Goal: Task Accomplishment & Management: Complete application form

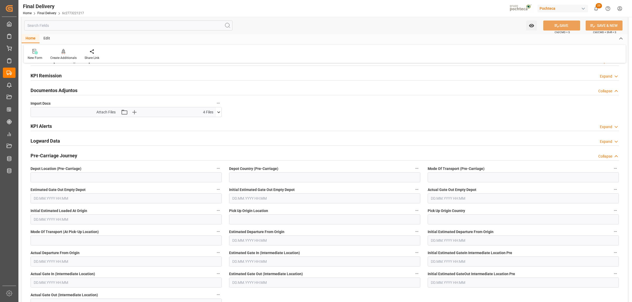
scroll to position [64, 0]
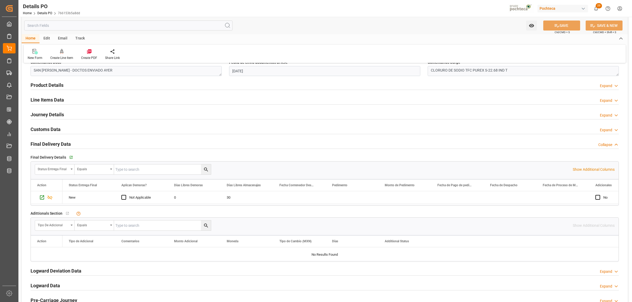
scroll to position [318, 0]
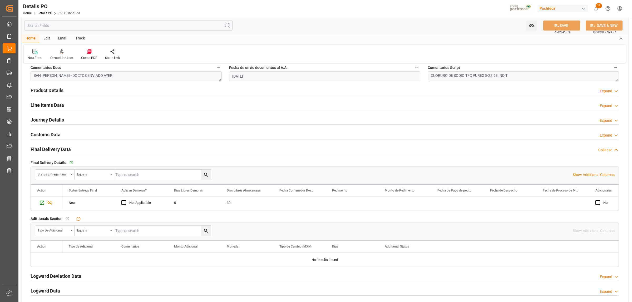
click at [53, 133] on h2 "Customs Data" at bounding box center [46, 134] width 30 height 7
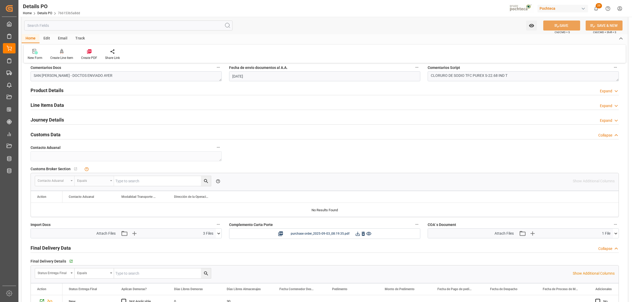
click at [219, 235] on icon at bounding box center [219, 234] width 6 height 6
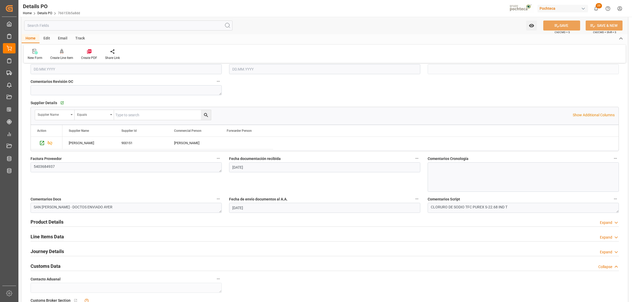
scroll to position [384, 0]
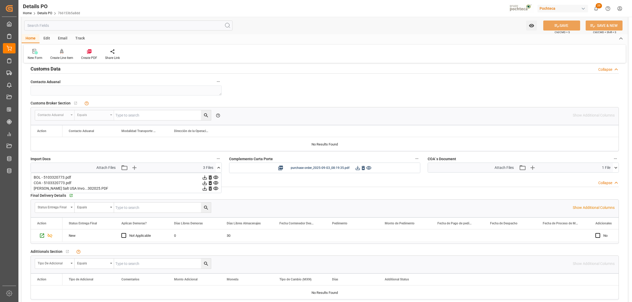
click at [210, 177] on icon at bounding box center [210, 178] width 3 height 4
click at [615, 167] on icon at bounding box center [616, 168] width 6 height 6
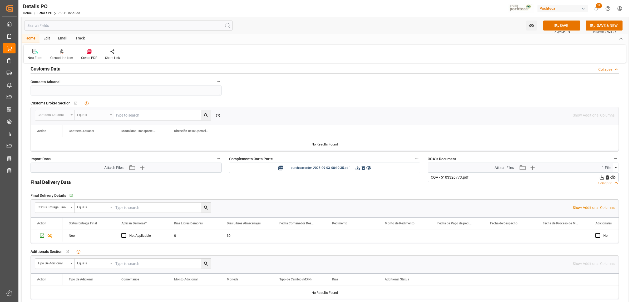
click at [607, 178] on icon at bounding box center [607, 178] width 3 height 4
click at [564, 23] on button "SAVE" at bounding box center [561, 26] width 37 height 10
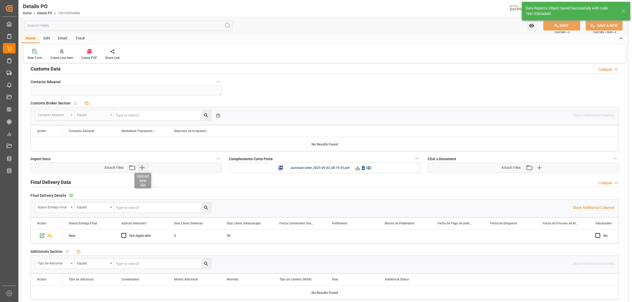
click at [141, 165] on icon "button" at bounding box center [142, 168] width 8 height 8
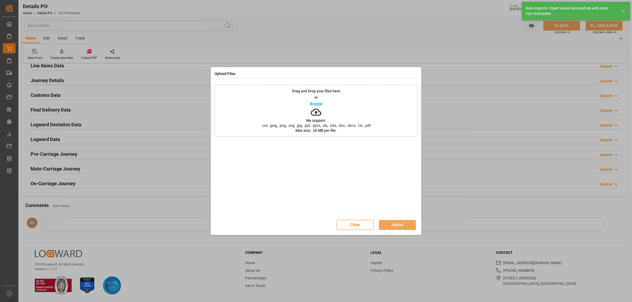
scroll to position [358, 0]
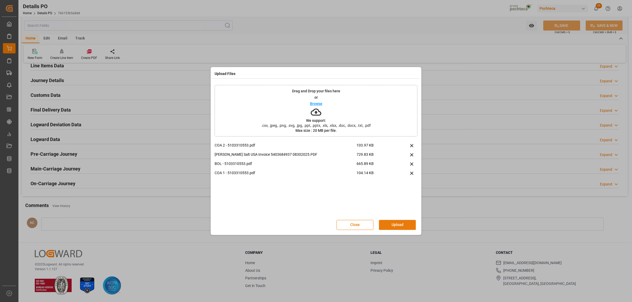
click at [398, 225] on button "Upload" at bounding box center [397, 225] width 37 height 10
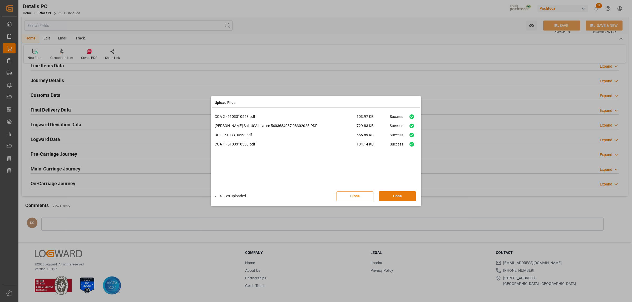
click at [396, 195] on button "Done" at bounding box center [397, 197] width 37 height 10
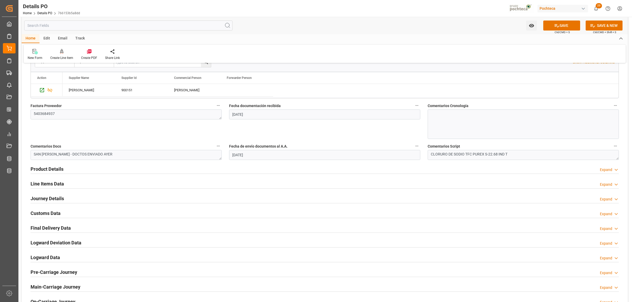
scroll to position [259, 0]
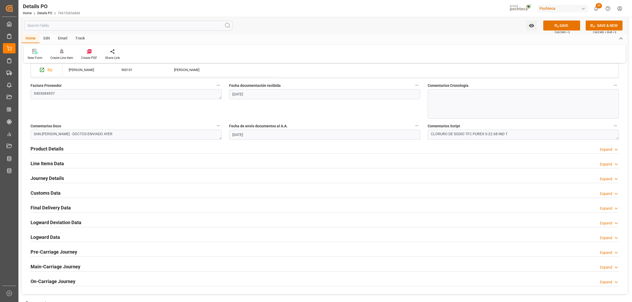
click at [608, 194] on div "Expand" at bounding box center [606, 194] width 12 height 6
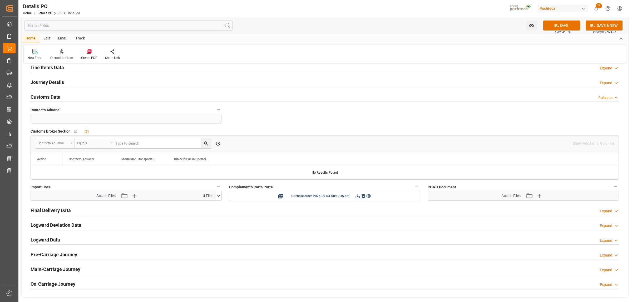
scroll to position [358, 0]
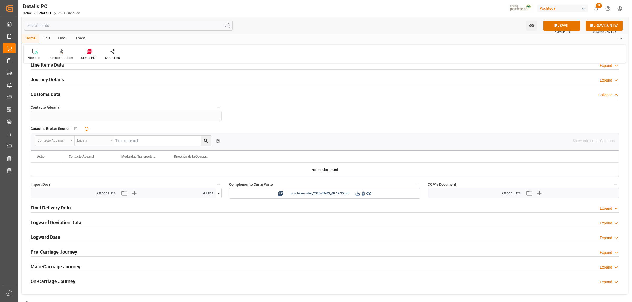
click at [539, 198] on div "Attach Files Attach existing file Upload new file" at bounding box center [523, 193] width 191 height 9
click at [538, 194] on icon "button" at bounding box center [539, 193] width 5 height 5
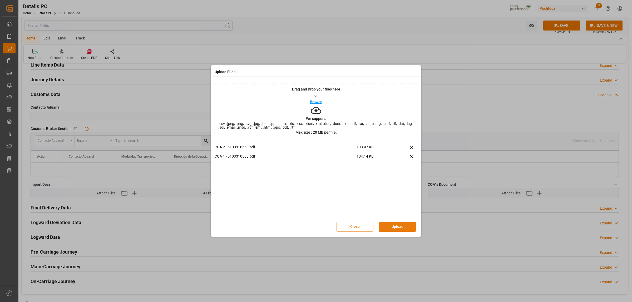
click at [406, 224] on button "Upload" at bounding box center [397, 227] width 37 height 10
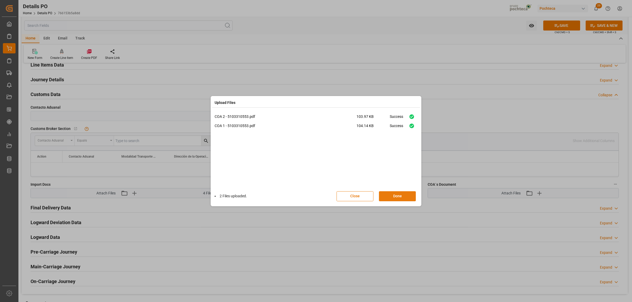
click at [405, 198] on button "Done" at bounding box center [397, 197] width 37 height 10
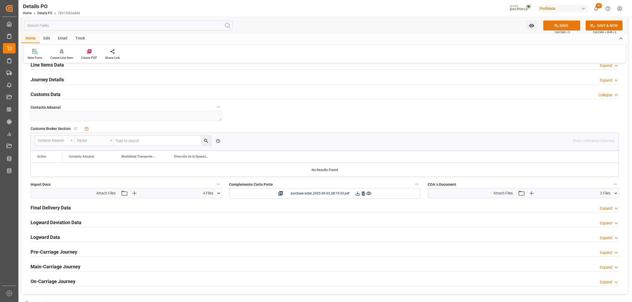
click at [569, 24] on button "SAVE" at bounding box center [561, 26] width 37 height 10
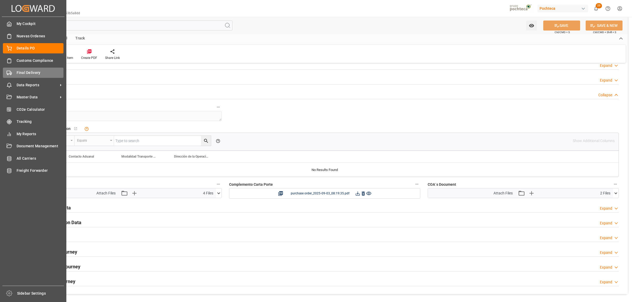
click at [18, 73] on span "Final Delivery" at bounding box center [40, 73] width 47 height 6
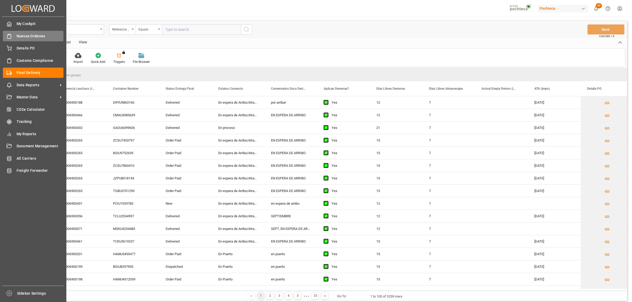
click at [25, 38] on span "Nuevas Ordenes" at bounding box center [40, 36] width 47 height 6
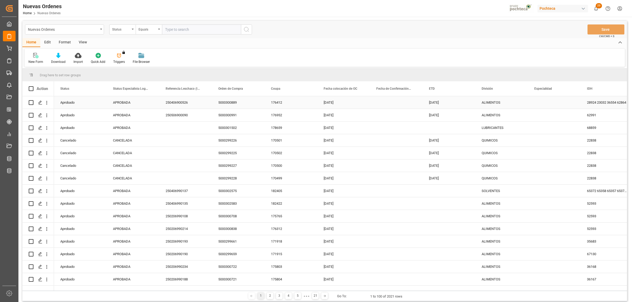
click at [496, 101] on div "ALIMENTOS" at bounding box center [502, 103] width 40 height 12
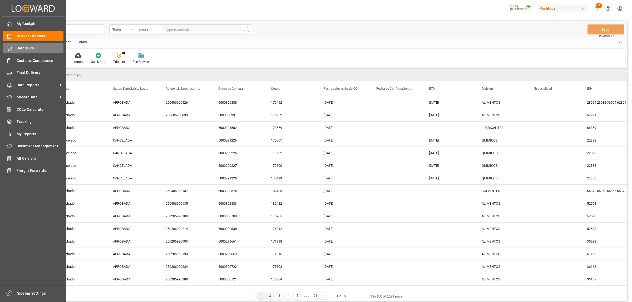
click at [13, 51] on div "Details PO Details PO" at bounding box center [33, 48] width 61 height 10
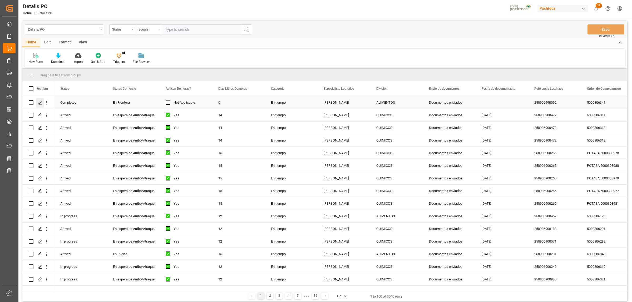
click at [40, 102] on icon "Press SPACE to select this row." at bounding box center [40, 103] width 4 height 4
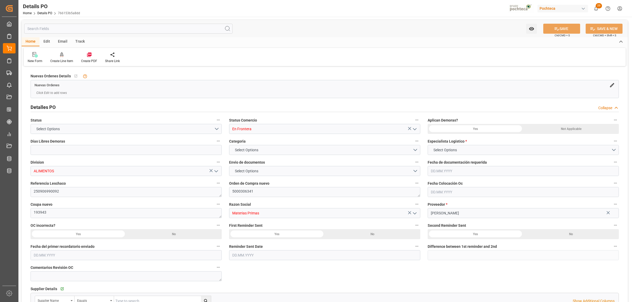
type input "0"
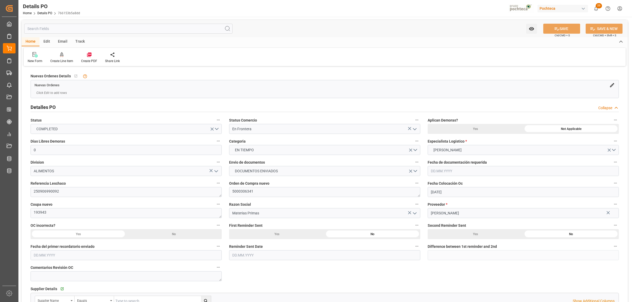
type input "[DATE]"
type input "01.09.2025"
type input "02.09.2025"
click at [415, 129] on polyline "open menu" at bounding box center [414, 130] width 3 height 2
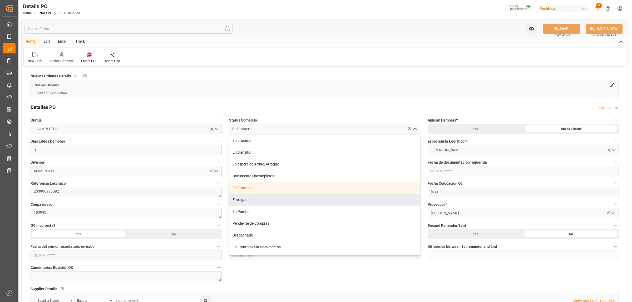
click at [252, 202] on div "Entregado" at bounding box center [324, 200] width 191 height 12
type input "Entregado"
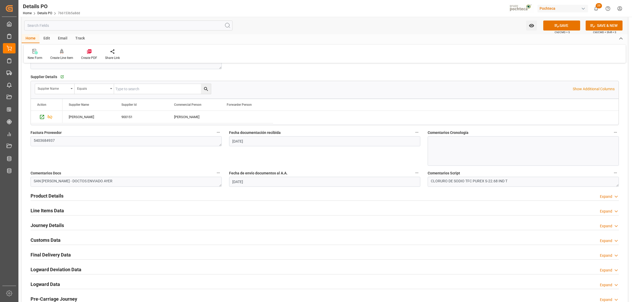
scroll to position [231, 0]
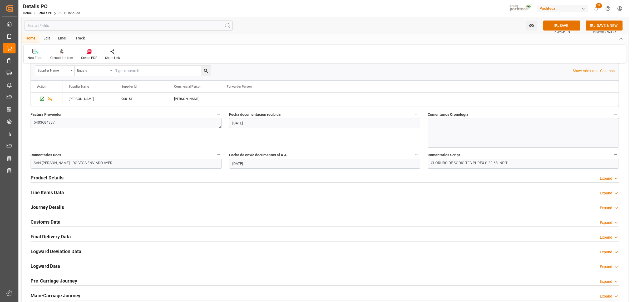
click at [64, 237] on h2 "Final Delivery Data" at bounding box center [51, 236] width 40 height 7
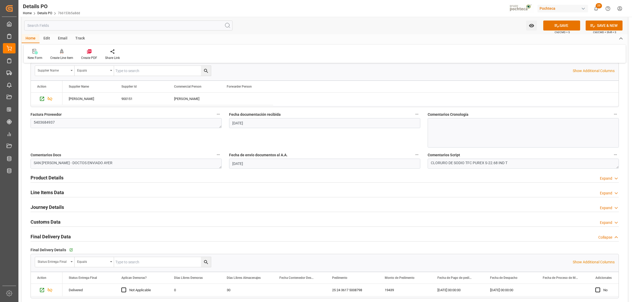
scroll to position [263, 0]
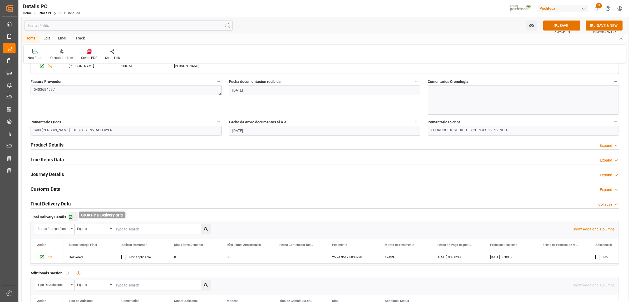
click at [71, 217] on icon "button" at bounding box center [70, 217] width 3 height 3
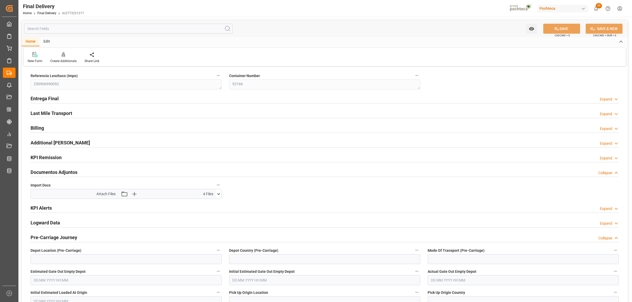
click at [218, 195] on icon at bounding box center [219, 195] width 6 height 6
click at [59, 205] on div "01I254917140000-017.PDF" at bounding box center [126, 204] width 185 height 6
click at [58, 205] on div "01I254917140000-017.PDF" at bounding box center [126, 204] width 185 height 6
click at [215, 202] on icon at bounding box center [216, 204] width 6 height 6
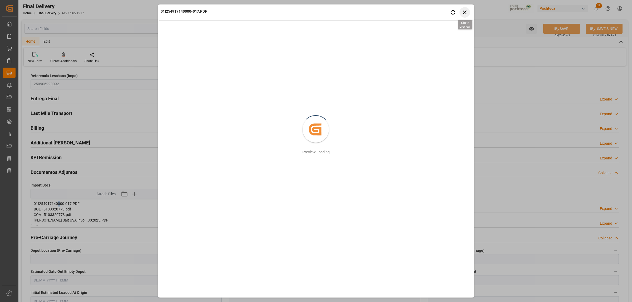
click at [466, 11] on icon "button" at bounding box center [465, 13] width 4 height 4
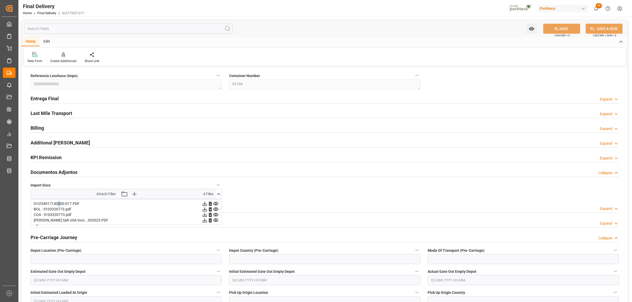
click at [215, 203] on icon at bounding box center [215, 203] width 5 height 3
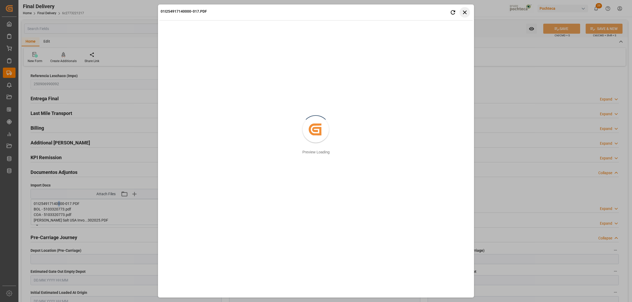
click at [464, 13] on icon "button" at bounding box center [465, 12] width 7 height 7
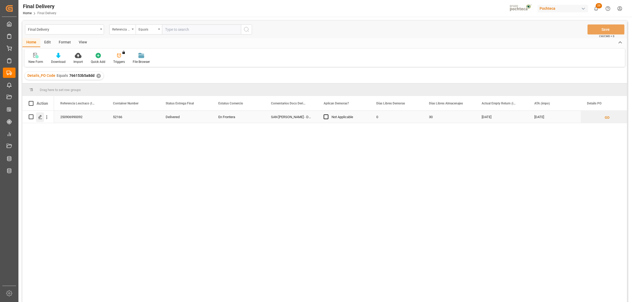
click at [40, 119] on icon "Press SPACE to select this row." at bounding box center [40, 117] width 4 height 4
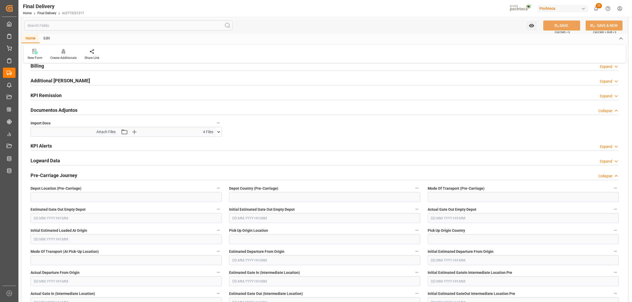
scroll to position [66, 0]
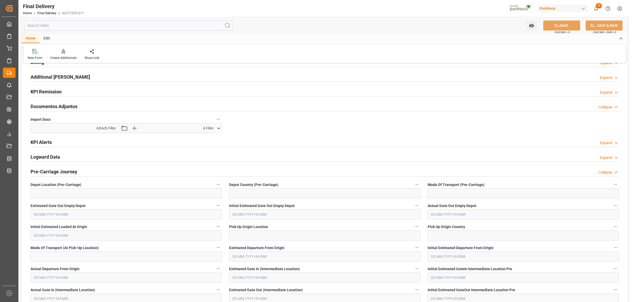
click at [220, 126] on icon at bounding box center [219, 129] width 6 height 6
click at [210, 144] on icon at bounding box center [211, 144] width 6 height 6
click at [134, 129] on icon "button" at bounding box center [135, 128] width 8 height 8
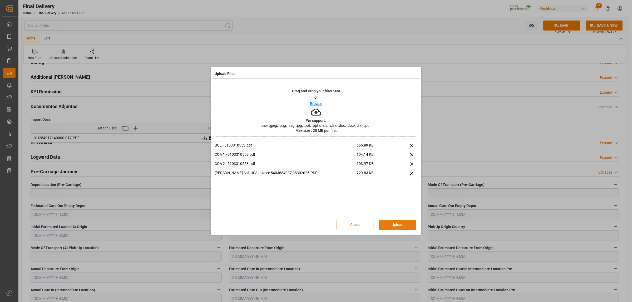
click at [402, 227] on button "Upload" at bounding box center [397, 225] width 37 height 10
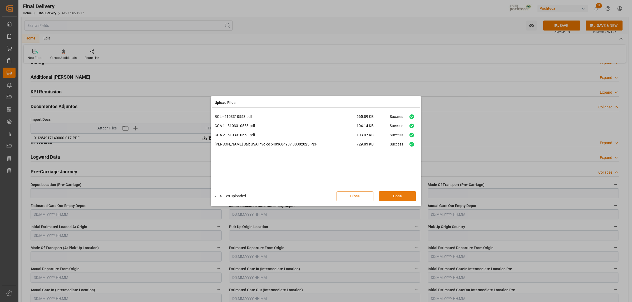
click at [401, 197] on button "Done" at bounding box center [397, 197] width 37 height 10
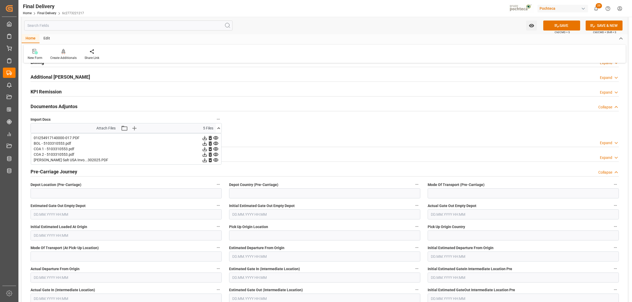
click at [369, 139] on div "KPI Alerts Expand" at bounding box center [325, 142] width 589 height 10
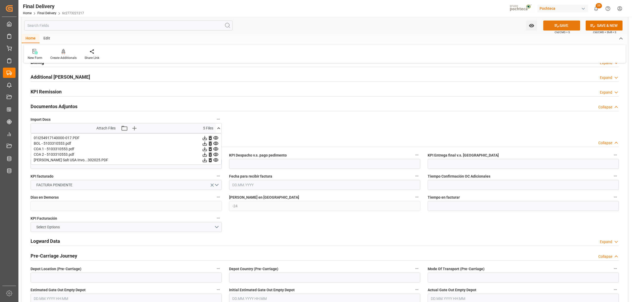
click at [567, 21] on button "SAVE" at bounding box center [561, 26] width 37 height 10
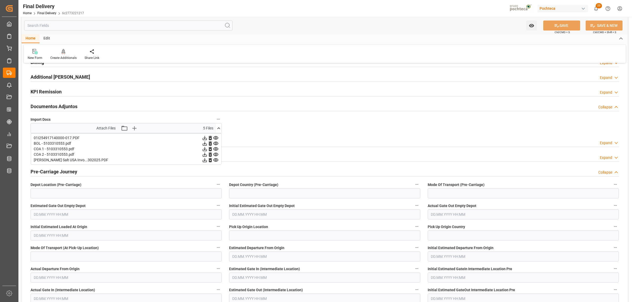
click at [216, 126] on icon at bounding box center [219, 129] width 6 height 6
click at [251, 154] on div "Logward Data Expand" at bounding box center [325, 157] width 589 height 10
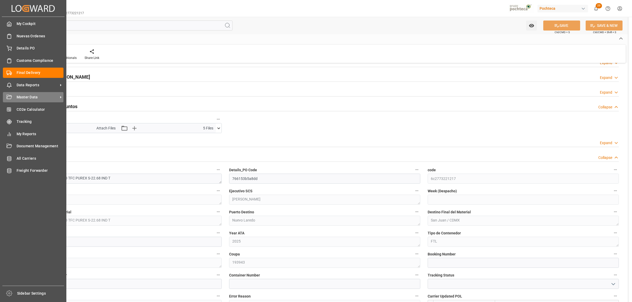
click at [58, 96] on icon at bounding box center [61, 98] width 6 height 6
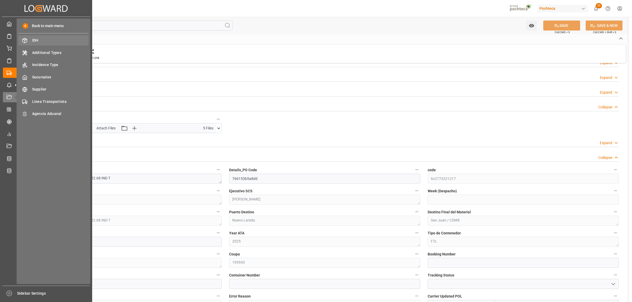
click at [40, 40] on span "IDH" at bounding box center [60, 41] width 57 height 6
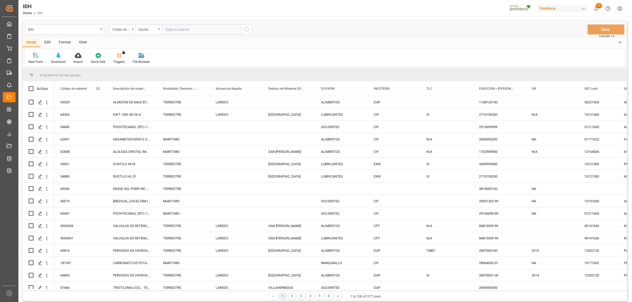
click at [98, 88] on span at bounding box center [98, 88] width 5 height 5
click at [128, 90] on span "filter" at bounding box center [127, 89] width 5 height 5
type input "66403"
click at [130, 133] on button "Apply" at bounding box center [129, 133] width 10 height 5
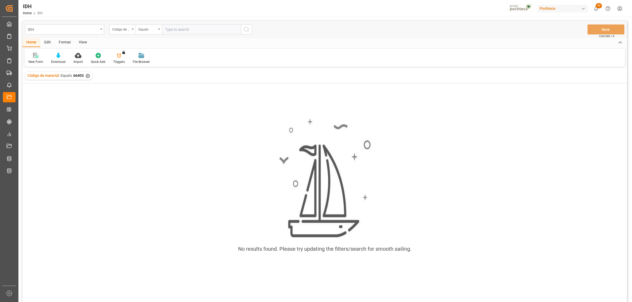
click at [36, 55] on icon at bounding box center [35, 55] width 5 height 5
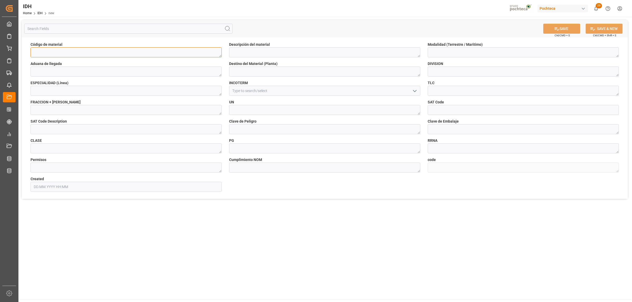
click at [36, 51] on textarea at bounding box center [126, 52] width 191 height 10
click at [84, 53] on textarea at bounding box center [126, 52] width 191 height 10
paste textarea "66403"
type textarea "66403"
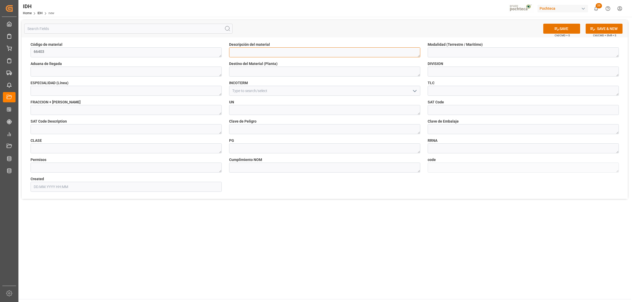
click at [267, 53] on textarea at bounding box center [324, 52] width 191 height 10
click at [262, 53] on textarea at bounding box center [324, 52] width 191 height 10
paste textarea "PRIM MO P100 GR (66403)"
type textarea "PRIM MO P100 GR (66403)"
click at [413, 93] on icon "open menu" at bounding box center [415, 91] width 6 height 6
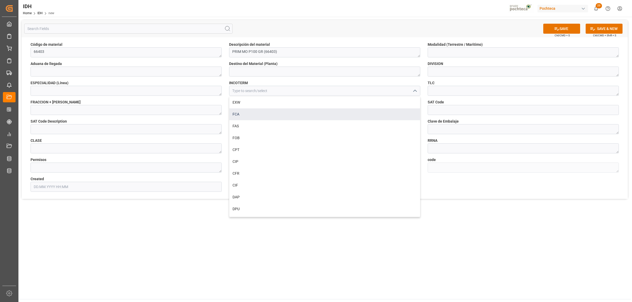
click at [236, 114] on div "FCA" at bounding box center [324, 115] width 191 height 12
type input "FCA"
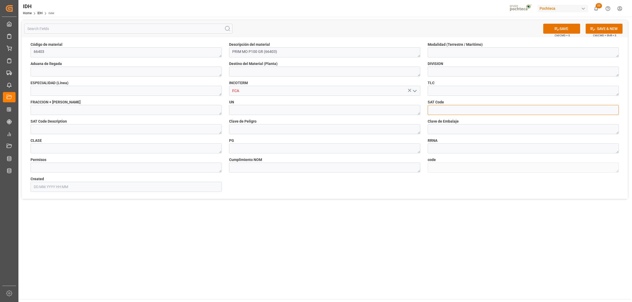
click at [442, 109] on input at bounding box center [523, 110] width 191 height 10
paste input "15121500"
type input "15121500"
click at [52, 131] on textarea at bounding box center [126, 129] width 191 height 10
paste textarea "Preparadoslubricantes"
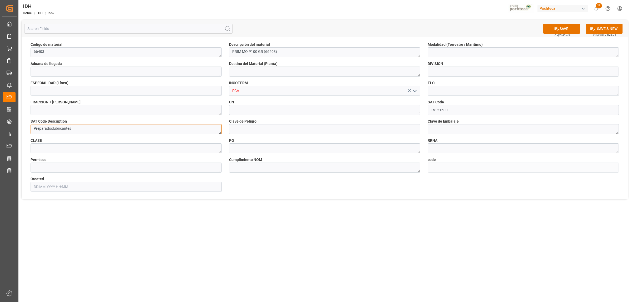
click at [52, 128] on textarea "Preparadoslubricantes" at bounding box center [126, 129] width 191 height 10
type textarea "Preparados lubricantes"
drag, startPoint x: 455, startPoint y: 109, endPoint x: 452, endPoint y: 109, distance: 2.9
click at [455, 109] on input "15121500" at bounding box center [523, 110] width 191 height 10
drag, startPoint x: 449, startPoint y: 110, endPoint x: 429, endPoint y: 111, distance: 20.0
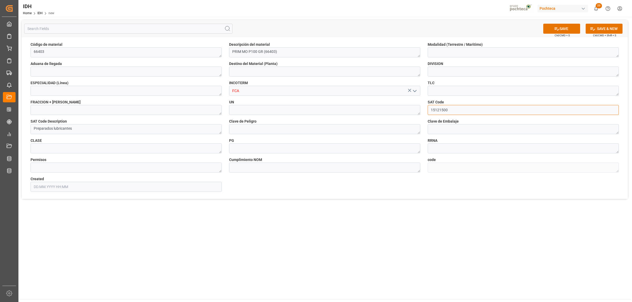
click at [429, 111] on input "15121500" at bounding box center [523, 110] width 191 height 10
paste input "5117163"
type input "51171630"
click at [72, 129] on textarea "Preparados lubricantes" at bounding box center [126, 129] width 191 height 10
drag, startPoint x: 58, startPoint y: 131, endPoint x: 27, endPoint y: 131, distance: 31.1
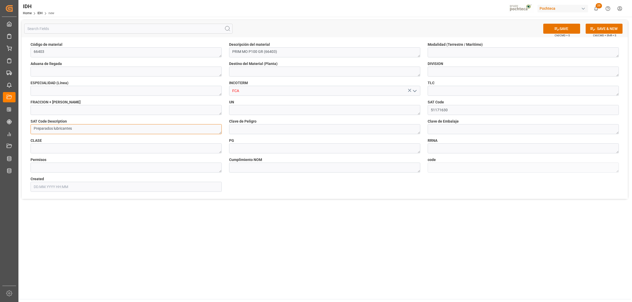
click at [27, 131] on div "SAT Code Description Preparados lubricantes" at bounding box center [126, 126] width 199 height 19
paste textarea "Aceite mineral"
type textarea "Aceite mineral"
click at [433, 71] on textarea at bounding box center [523, 72] width 191 height 10
type textarea "o"
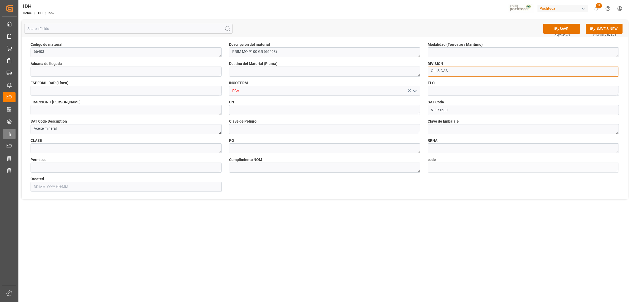
type textarea "OIL & GAS"
drag, startPoint x: 231, startPoint y: 51, endPoint x: 248, endPoint y: 51, distance: 16.6
click at [248, 51] on textarea "PRIM MO P100 GR (66403)" at bounding box center [324, 52] width 191 height 10
click at [51, 108] on textarea at bounding box center [126, 110] width 191 height 10
type textarea "2710199907"
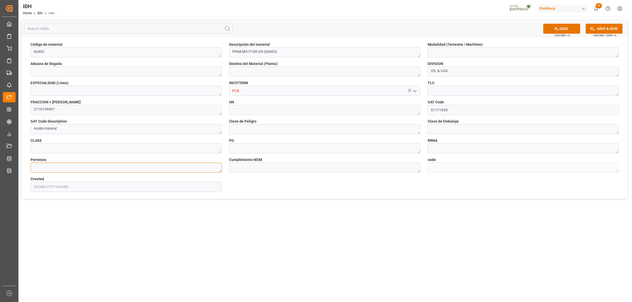
click at [46, 167] on textarea at bounding box center [126, 168] width 191 height 10
type textarea "SENER"
click at [247, 108] on textarea at bounding box center [324, 110] width 191 height 10
type textarea "N/A"
click at [256, 129] on textarea at bounding box center [324, 129] width 191 height 10
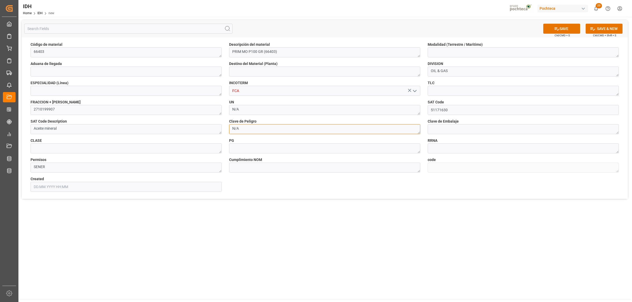
type textarea "N/A"
click at [254, 149] on textarea at bounding box center [324, 149] width 191 height 10
type textarea "N/A"
click at [281, 210] on main "SAVE Ctrl/CMD + S SAVE & NEW Ctrl/CMD + Shift + S Código de material 66403 Desc…" at bounding box center [324, 158] width 613 height 283
click at [71, 151] on textarea at bounding box center [126, 149] width 191 height 10
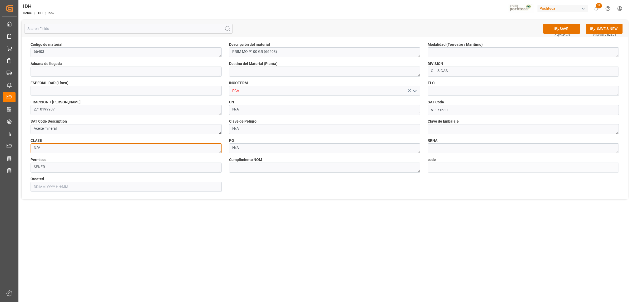
type textarea "N/A"
click at [449, 92] on textarea at bounding box center [523, 91] width 191 height 10
type textarea "I"
type textarea "s"
type textarea "SI"
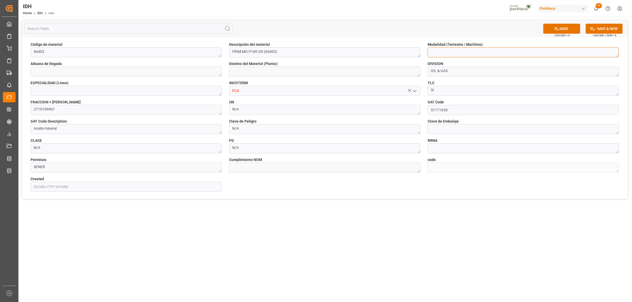
click at [460, 50] on textarea at bounding box center [523, 52] width 191 height 10
type textarea "TERRESTRE"
click at [558, 25] on button "SAVE" at bounding box center [561, 29] width 37 height 10
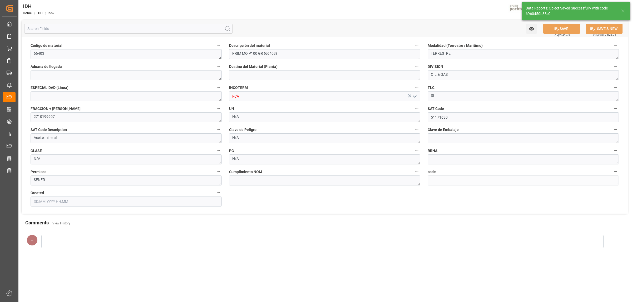
type textarea "SENER"
type textarea "6960450b38c9"
type input "08.09.2025 18:22"
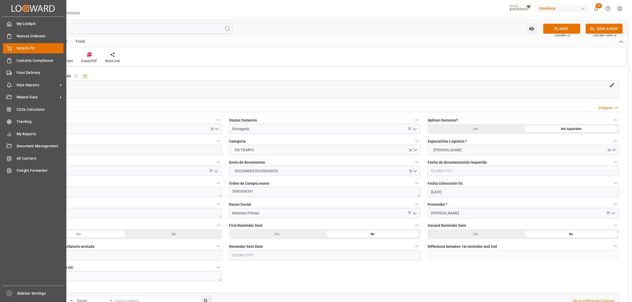
scroll to position [263, 0]
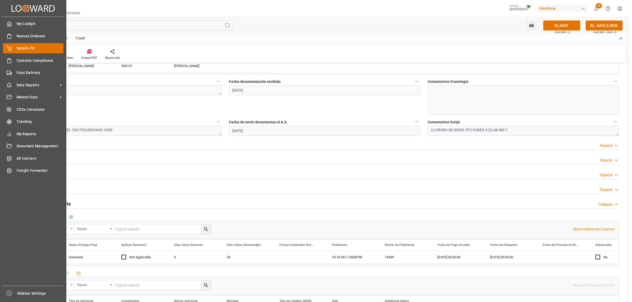
click at [23, 48] on span "Details PO" at bounding box center [40, 49] width 47 height 6
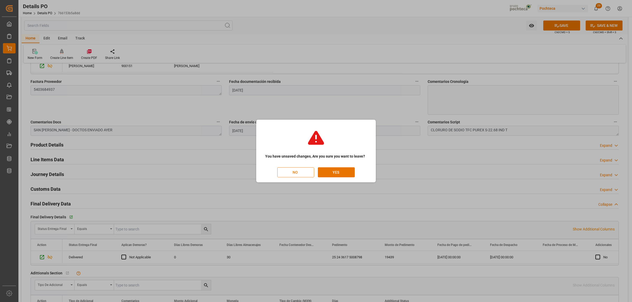
click at [303, 172] on button "NO" at bounding box center [295, 173] width 37 height 10
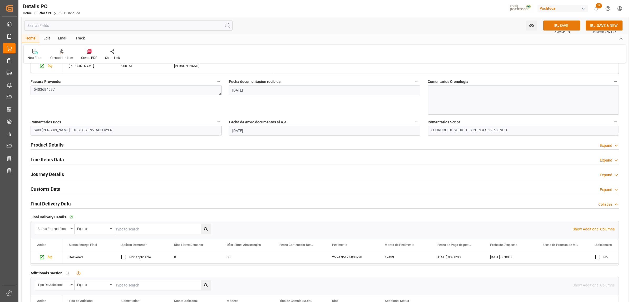
click at [562, 27] on button "SAVE" at bounding box center [561, 26] width 37 height 10
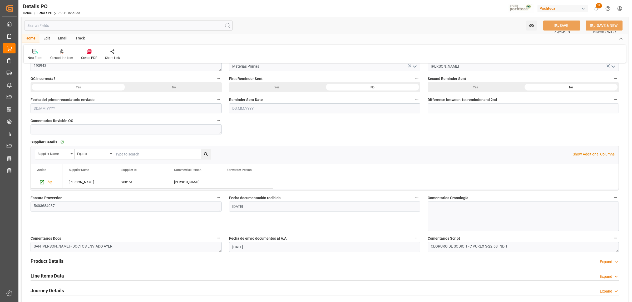
scroll to position [132, 0]
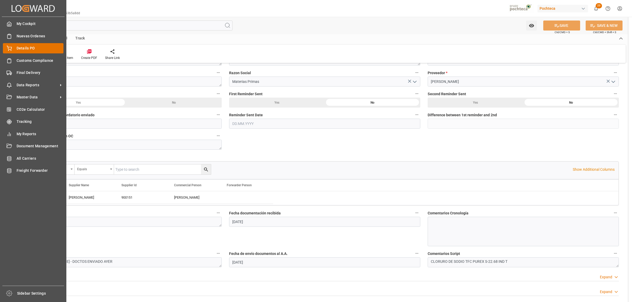
click at [18, 48] on span "Details PO" at bounding box center [40, 49] width 47 height 6
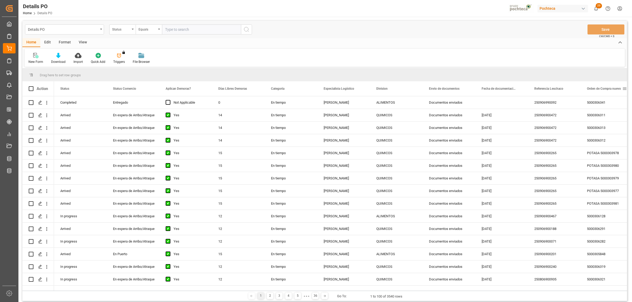
click at [624, 89] on span at bounding box center [624, 88] width 5 height 5
click at [611, 91] on span "filter" at bounding box center [607, 89] width 25 height 9
type input "5000308417"
click at [601, 133] on button "Apply" at bounding box center [605, 133] width 10 height 5
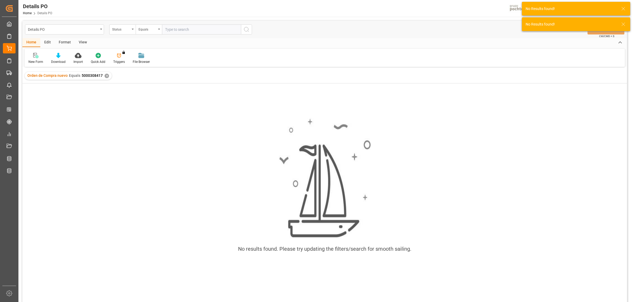
click at [106, 77] on div "✕" at bounding box center [107, 76] width 4 height 4
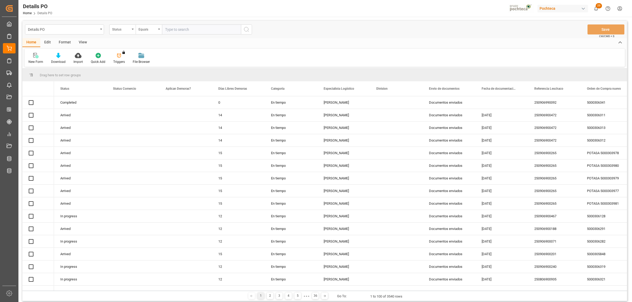
click at [37, 58] on div "New Form" at bounding box center [35, 59] width 23 height 12
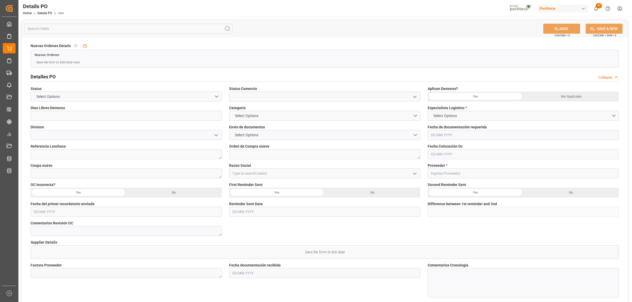
type input "0"
click at [415, 95] on icon "open menu" at bounding box center [415, 97] width 6 height 6
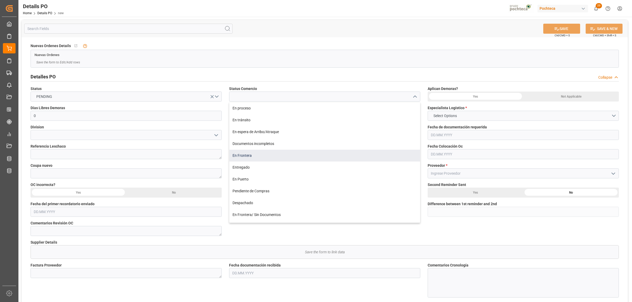
click at [244, 154] on div "En Frontera" at bounding box center [324, 156] width 191 height 12
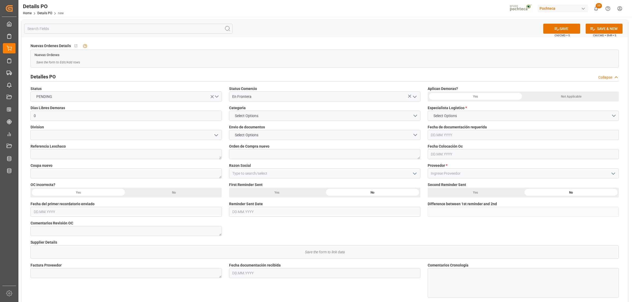
click at [417, 99] on icon "open menu" at bounding box center [415, 97] width 6 height 6
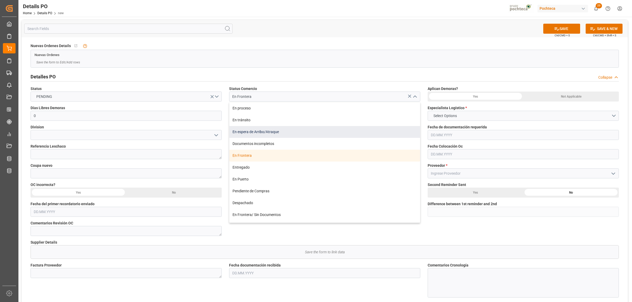
click at [262, 133] on div "En espera de Arribo/Atraque" at bounding box center [324, 132] width 191 height 12
type input "En espera de Arribo/Atraque"
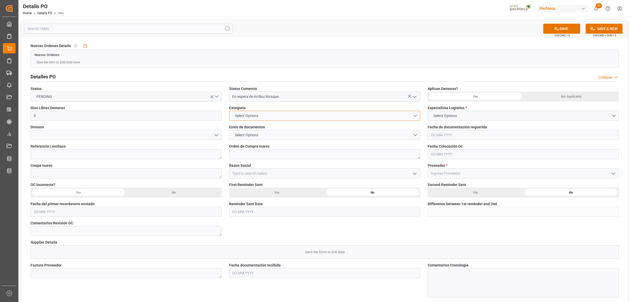
click at [413, 115] on button "Select Options" at bounding box center [324, 116] width 191 height 10
click at [249, 119] on div "PRIORITARIO" at bounding box center [324, 117] width 191 height 11
click at [413, 135] on button "Select Options" at bounding box center [324, 135] width 191 height 10
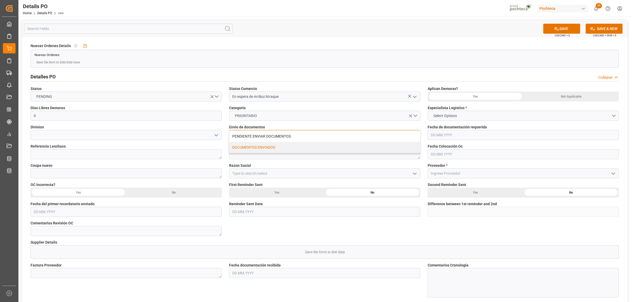
click at [275, 146] on div "DOCUMENTOS ENVIADOS" at bounding box center [324, 147] width 191 height 11
click at [252, 154] on textarea at bounding box center [324, 154] width 191 height 10
paste textarea "5000308417"
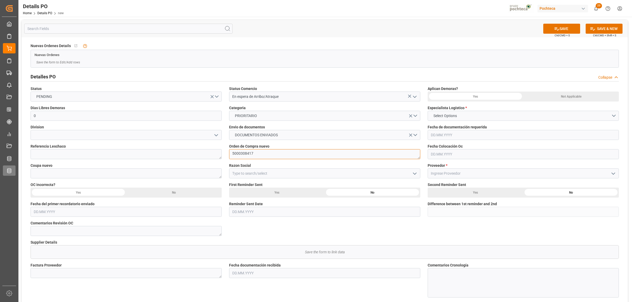
type textarea "5000308417"
click at [53, 173] on textarea at bounding box center [126, 174] width 191 height 10
paste textarea "198929"
type textarea "198929"
click at [418, 174] on icon "open menu" at bounding box center [415, 174] width 6 height 6
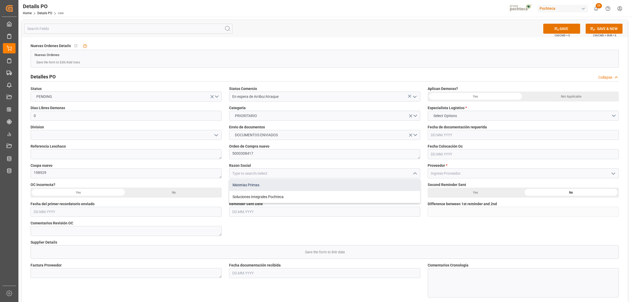
click at [254, 185] on div "Materias Primas" at bounding box center [324, 185] width 191 height 12
type input "Materias Primas"
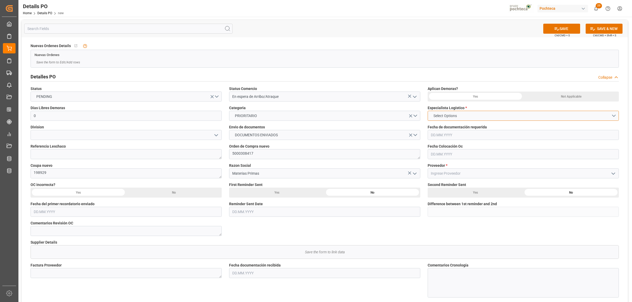
click at [611, 117] on button "Select Options" at bounding box center [523, 116] width 191 height 10
click at [445, 140] on div "[PERSON_NAME]" at bounding box center [523, 139] width 191 height 11
click at [568, 97] on div "Not Applicable" at bounding box center [571, 97] width 96 height 10
click at [610, 173] on icon "open menu" at bounding box center [613, 174] width 6 height 6
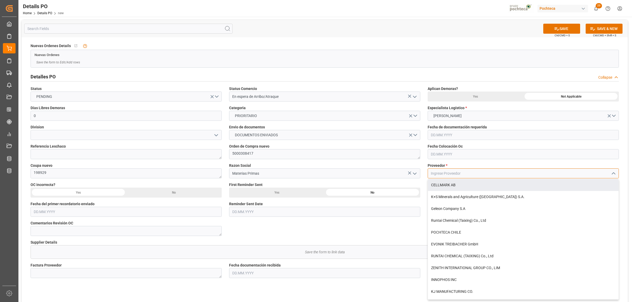
click at [465, 174] on input at bounding box center [523, 174] width 191 height 10
click at [448, 184] on div "LATAM CHEMICALS LLC" at bounding box center [523, 185] width 191 height 12
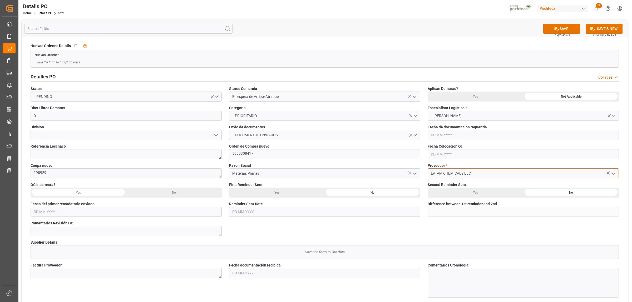
type input "LATAM CHEMICALS LLC"
drag, startPoint x: 236, startPoint y: 156, endPoint x: 232, endPoint y: 156, distance: 4.2
click at [232, 156] on textarea "5000308417" at bounding box center [324, 154] width 191 height 10
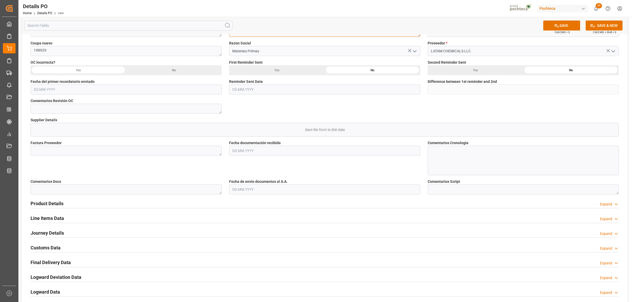
scroll to position [132, 0]
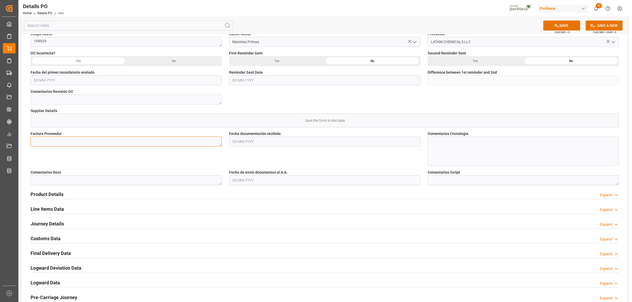
click at [69, 140] on textarea at bounding box center [126, 142] width 191 height 10
paste textarea "95634758"
type textarea "95634758"
click at [274, 144] on input "text" at bounding box center [324, 142] width 191 height 10
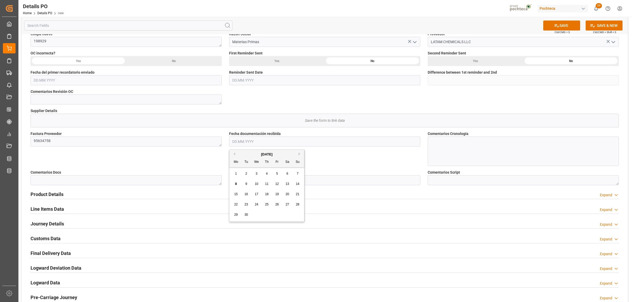
click at [242, 155] on div "September 2025" at bounding box center [266, 154] width 75 height 5
click at [234, 185] on div "8" at bounding box center [236, 184] width 7 height 6
type input "[DATE]"
click at [237, 180] on input "text" at bounding box center [324, 180] width 191 height 10
click at [236, 222] on span "8" at bounding box center [236, 223] width 2 height 4
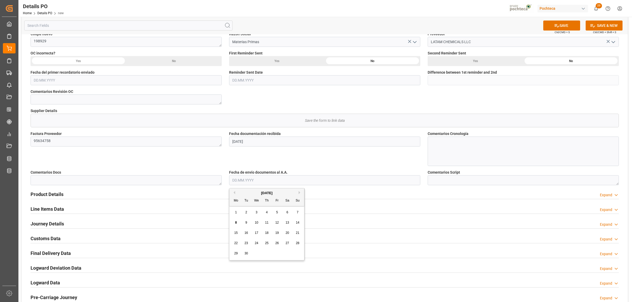
type input "[DATE]"
click at [55, 196] on h2 "Product Details" at bounding box center [47, 194] width 33 height 7
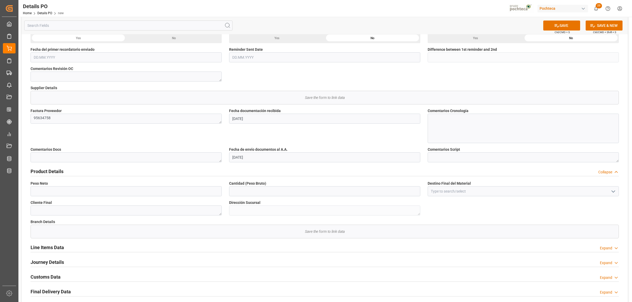
scroll to position [165, 0]
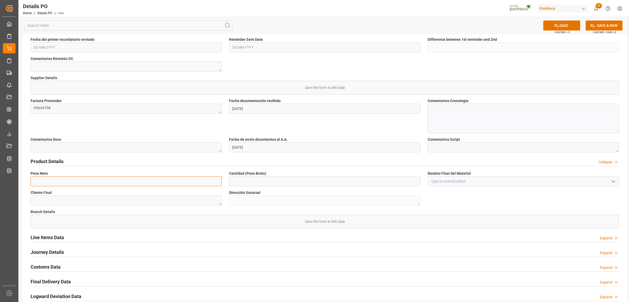
click at [62, 180] on input "text" at bounding box center [126, 181] width 191 height 10
type input "32000"
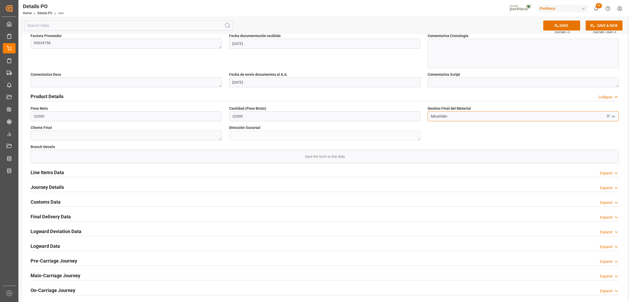
scroll to position [231, 0]
type input "Minatitlán"
click at [61, 189] on h2 "Journey Details" at bounding box center [47, 186] width 33 height 7
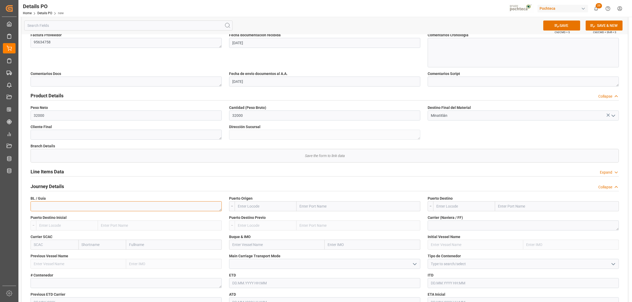
click at [66, 207] on textarea at bounding box center [126, 207] width 191 height 10
type textarea "2084397"
click at [340, 207] on input "text" at bounding box center [359, 207] width 124 height 10
type input "BROWNS"
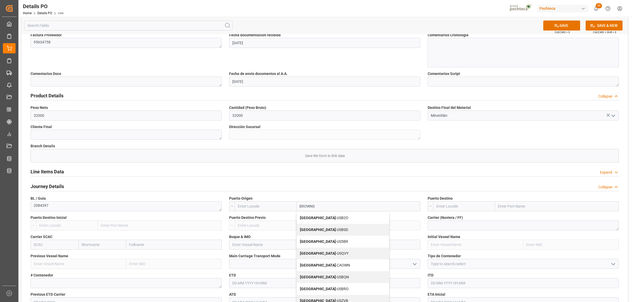
click at [325, 231] on span "Brownsville - USBSD" at bounding box center [324, 230] width 48 height 4
type input "USBSD"
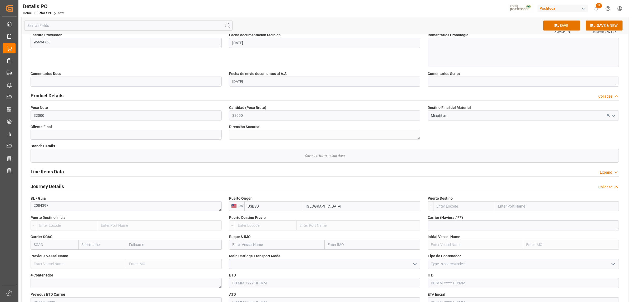
type input "[GEOGRAPHIC_DATA]"
click at [529, 208] on input "text" at bounding box center [557, 207] width 124 height 10
type input "MATAMOROS"
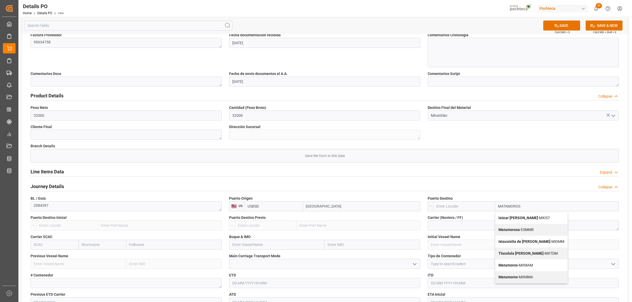
click at [513, 267] on b "Matamoros" at bounding box center [508, 265] width 19 height 4
type input "MXMAM"
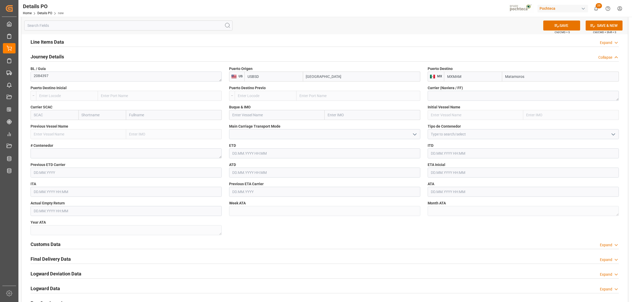
scroll to position [362, 0]
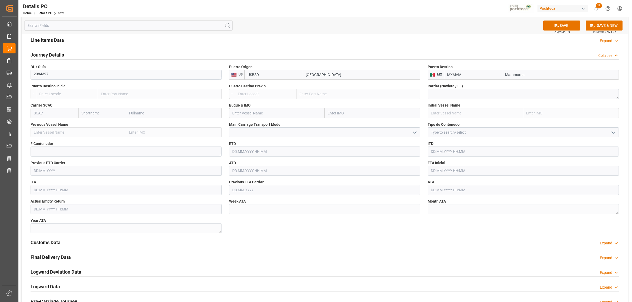
type input "Matamoros"
click at [614, 135] on icon "open menu" at bounding box center [613, 133] width 6 height 6
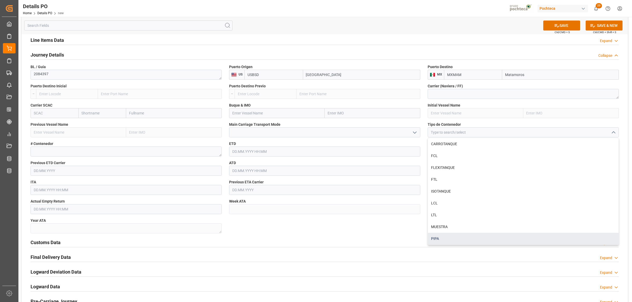
click at [436, 239] on div "PIPA" at bounding box center [523, 239] width 191 height 12
type input "PIPA"
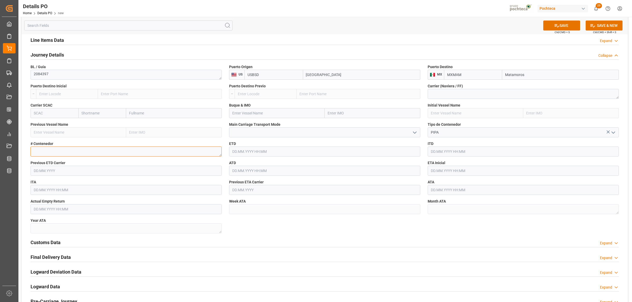
click at [47, 152] on textarea at bounding box center [126, 152] width 191 height 10
paste textarea "T-24"
type textarea "T-24"
click at [439, 168] on input "text" at bounding box center [523, 171] width 191 height 10
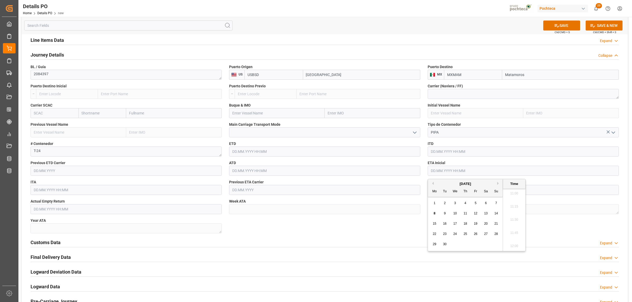
click at [433, 214] on div "8" at bounding box center [434, 214] width 7 height 6
type input "[DATE] 00:00"
click at [354, 234] on div "Nuevas Ordenes Details   No child Object linked Nuevas Ordenes Save the form to…" at bounding box center [325, 9] width 606 height 669
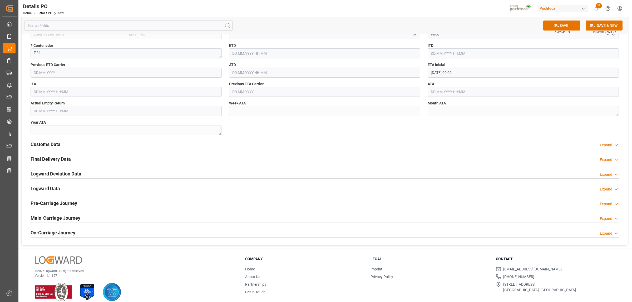
scroll to position [461, 0]
click at [49, 146] on h2 "Customs Data" at bounding box center [46, 143] width 30 height 7
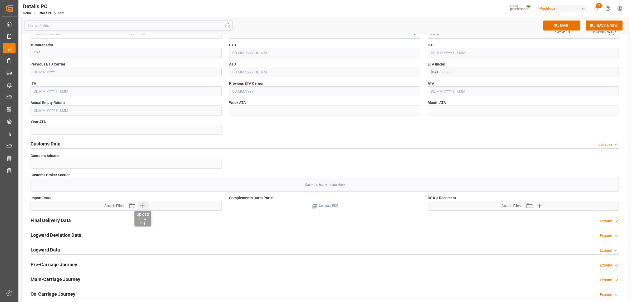
click at [143, 207] on icon "button" at bounding box center [142, 206] width 5 height 5
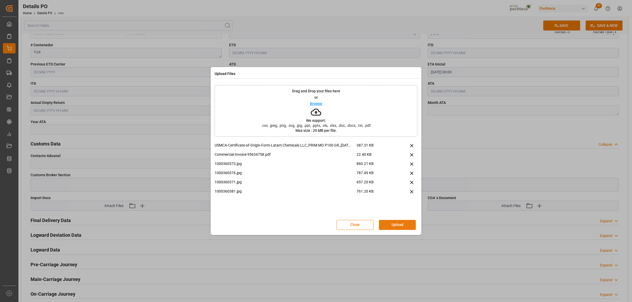
click at [406, 227] on button "Upload" at bounding box center [397, 225] width 37 height 10
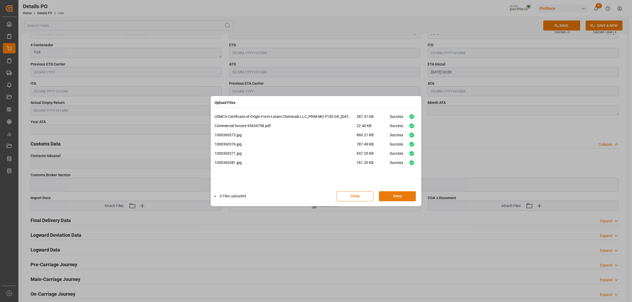
click at [391, 200] on button "Done" at bounding box center [397, 197] width 37 height 10
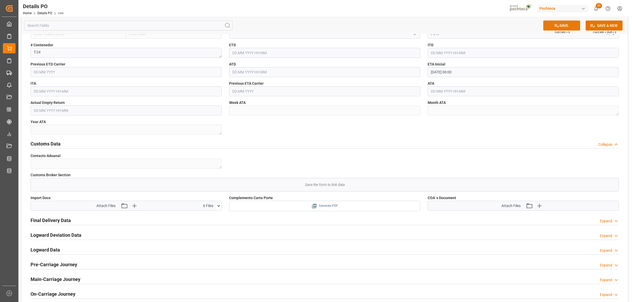
click at [560, 27] on button "SAVE" at bounding box center [561, 26] width 37 height 10
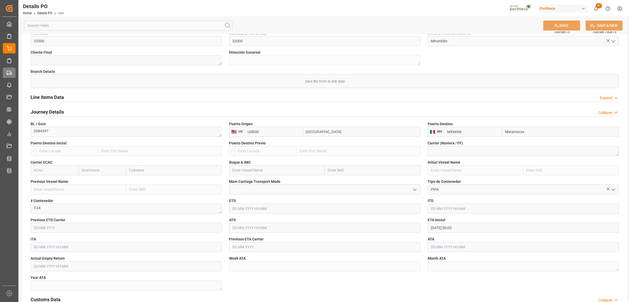
scroll to position [296, 0]
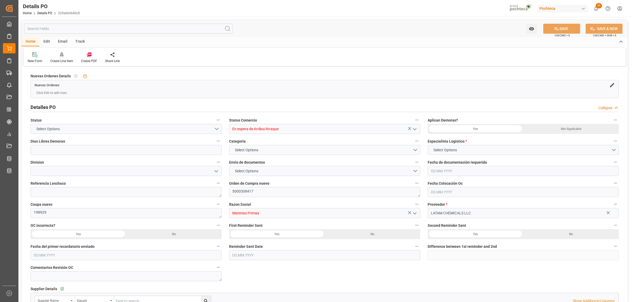
type input "0"
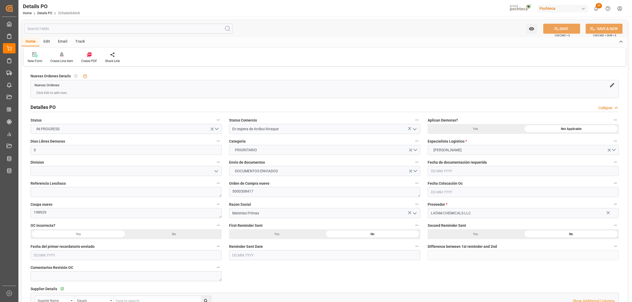
type input "[DATE]"
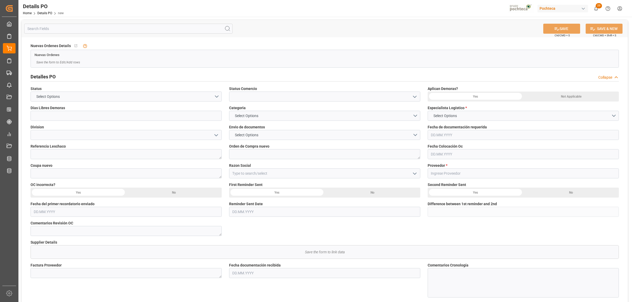
type input "0"
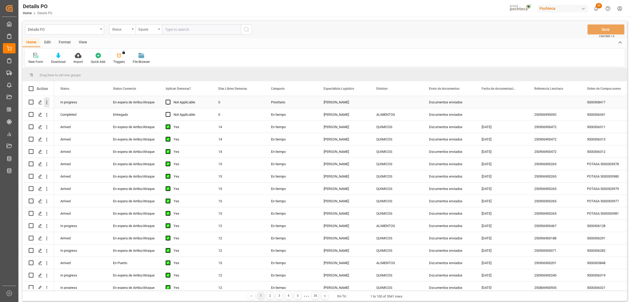
click at [47, 103] on icon "open menu" at bounding box center [47, 103] width 6 height 6
click at [40, 101] on icon "Press SPACE to select this row." at bounding box center [40, 102] width 4 height 4
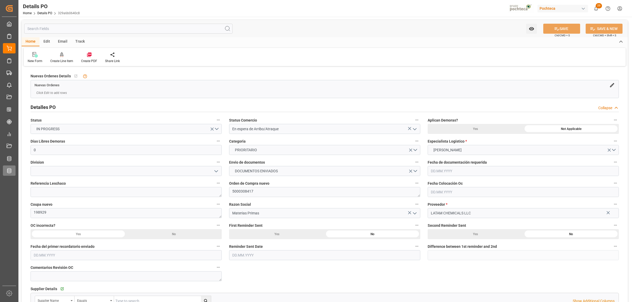
type input "0"
type input "[DATE]"
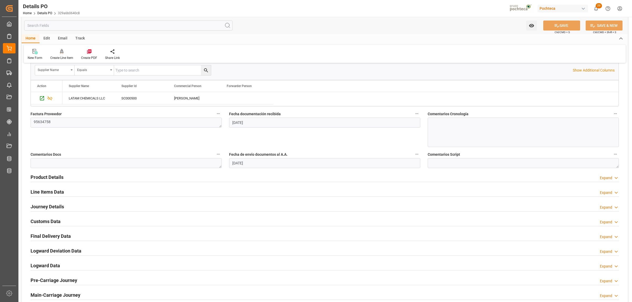
scroll to position [263, 0]
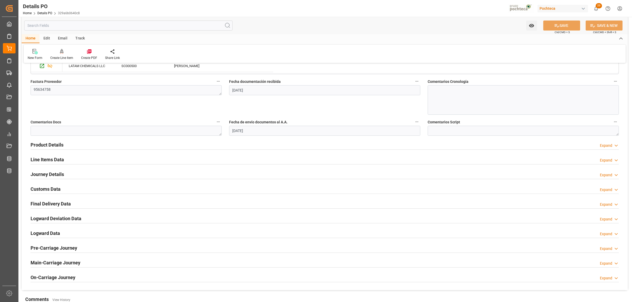
click at [45, 159] on h2 "Line Items Data" at bounding box center [47, 159] width 33 height 7
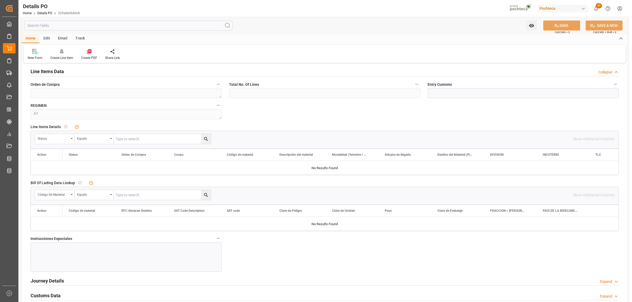
scroll to position [362, 0]
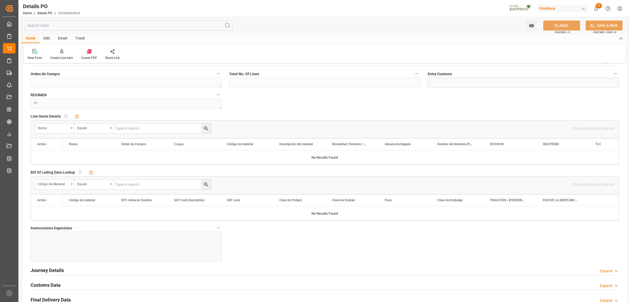
click at [75, 239] on div at bounding box center [126, 247] width 191 height 30
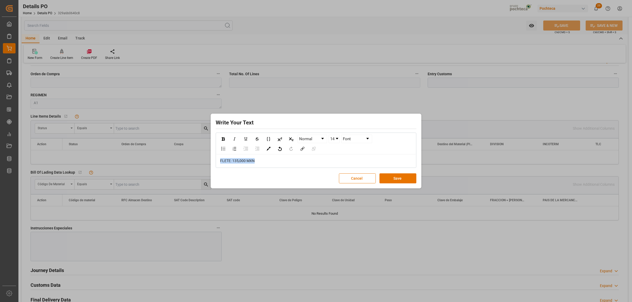
drag, startPoint x: 257, startPoint y: 163, endPoint x: 220, endPoint y: 161, distance: 36.4
click at [220, 161] on div "FLETE: 135,000 MXN" at bounding box center [316, 161] width 192 height 6
click at [222, 140] on img "rdw-inline-control" at bounding box center [223, 139] width 3 height 3
click at [267, 151] on img "rdw-color-picker" at bounding box center [269, 149] width 4 height 4
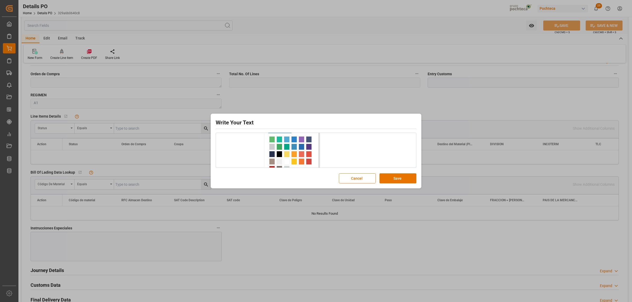
click at [278, 139] on span "rdw-color-picker" at bounding box center [280, 139] width 6 height 6
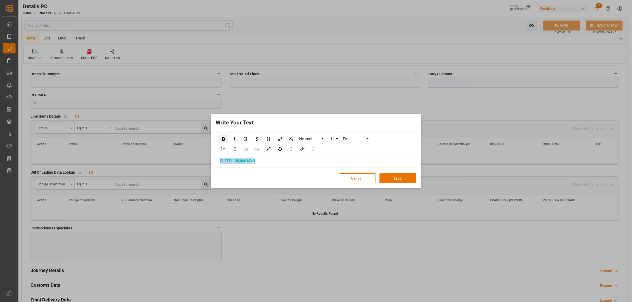
click at [339, 138] on link "14" at bounding box center [334, 139] width 11 height 8
click at [335, 165] on li "24" at bounding box center [334, 166] width 10 height 7
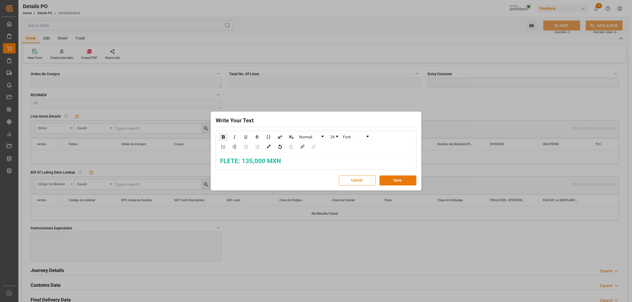
click at [395, 182] on button "Save" at bounding box center [398, 181] width 37 height 10
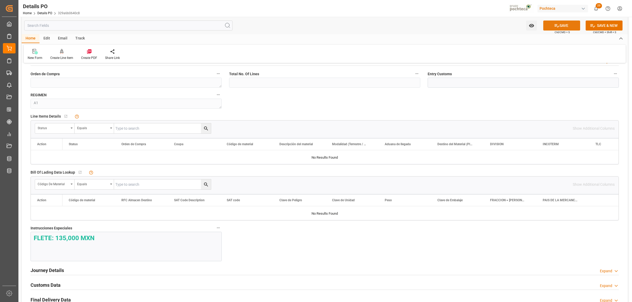
click at [561, 25] on button "SAVE" at bounding box center [561, 26] width 37 height 10
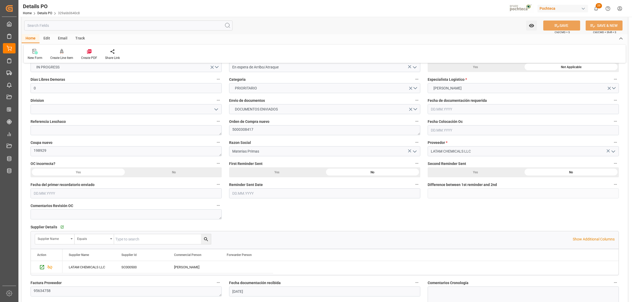
scroll to position [0, 0]
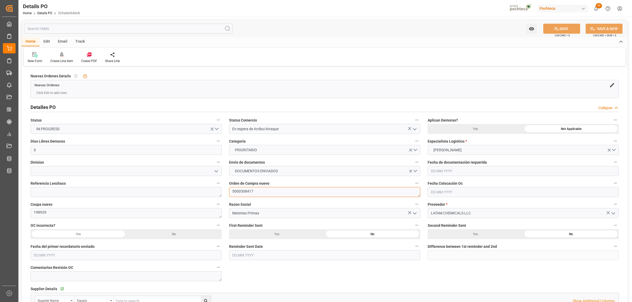
drag, startPoint x: 253, startPoint y: 191, endPoint x: 232, endPoint y: 190, distance: 21.4
click at [232, 190] on textarea "5000308417" at bounding box center [324, 192] width 191 height 10
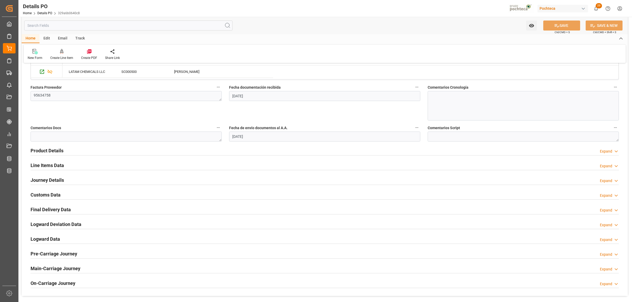
scroll to position [296, 0]
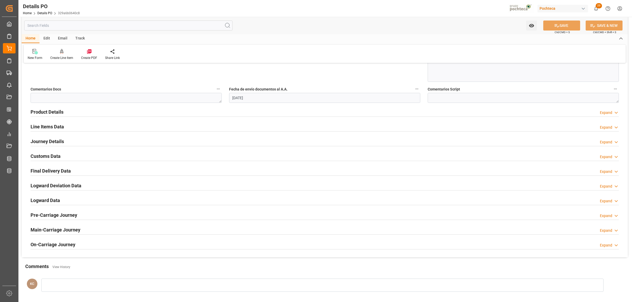
click at [50, 156] on h2 "Customs Data" at bounding box center [46, 156] width 30 height 7
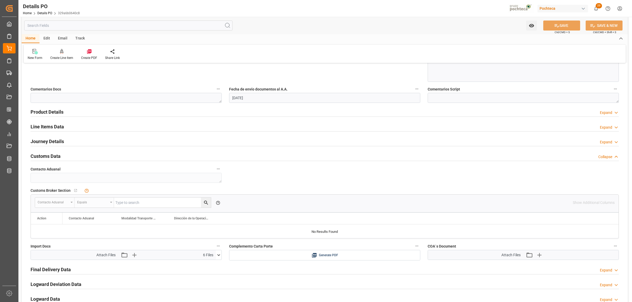
click at [48, 140] on h2 "Journey Details" at bounding box center [47, 141] width 33 height 7
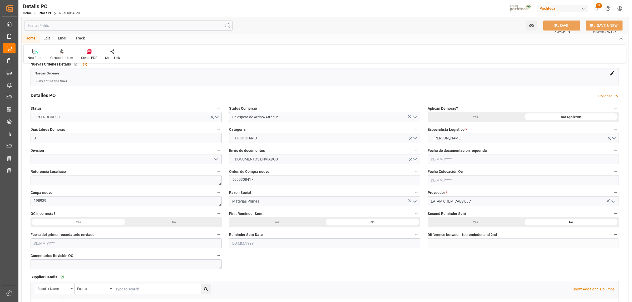
scroll to position [0, 0]
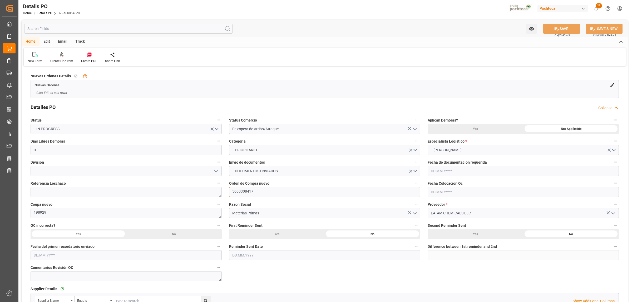
drag, startPoint x: 253, startPoint y: 190, endPoint x: 233, endPoint y: 190, distance: 19.8
click at [233, 190] on textarea "5000308417" at bounding box center [324, 192] width 191 height 10
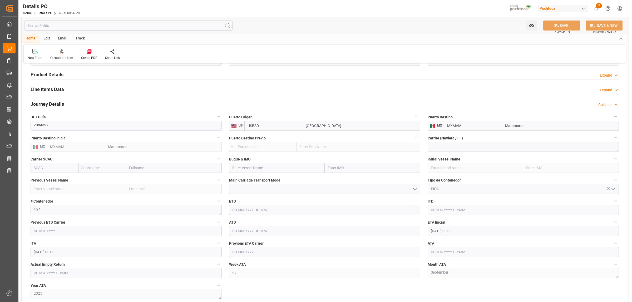
scroll to position [395, 0]
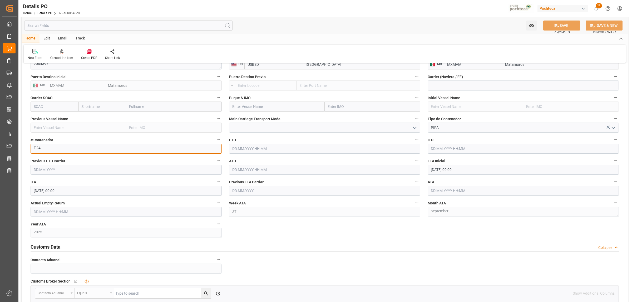
click at [29, 149] on div "# Contenedor T-24" at bounding box center [126, 145] width 199 height 21
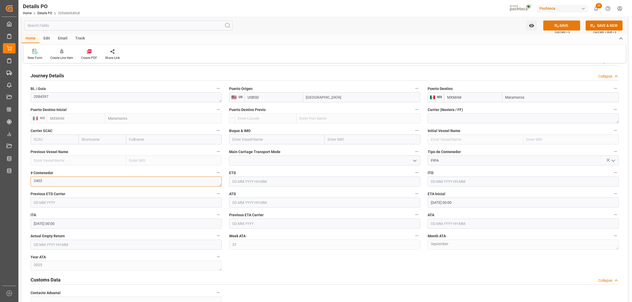
type textarea "2403"
click at [556, 23] on icon at bounding box center [557, 26] width 6 height 6
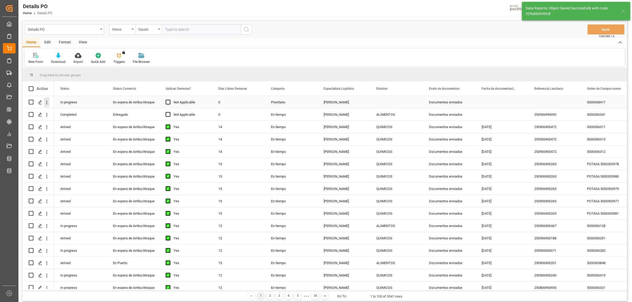
click at [48, 101] on icon "open menu" at bounding box center [47, 103] width 6 height 6
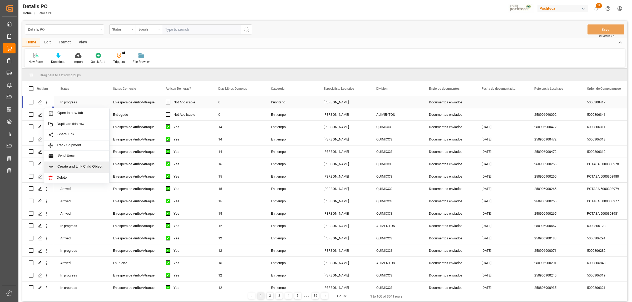
click at [81, 167] on span "Create and Link Child Object" at bounding box center [81, 168] width 48 height 6
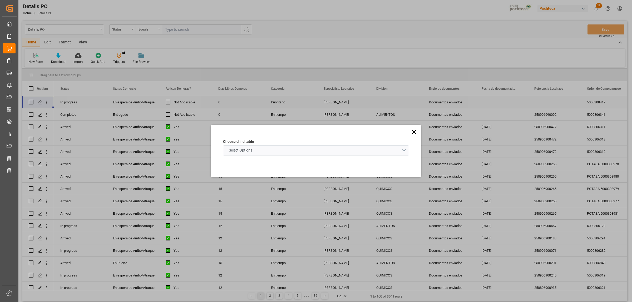
click at [405, 150] on schema "Select Options" at bounding box center [316, 151] width 186 height 10
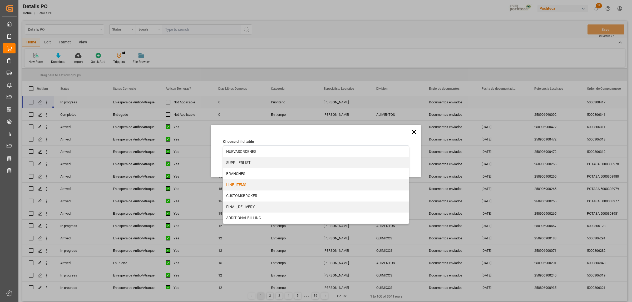
click at [255, 184] on div "LINE_ITEMS" at bounding box center [315, 185] width 185 height 11
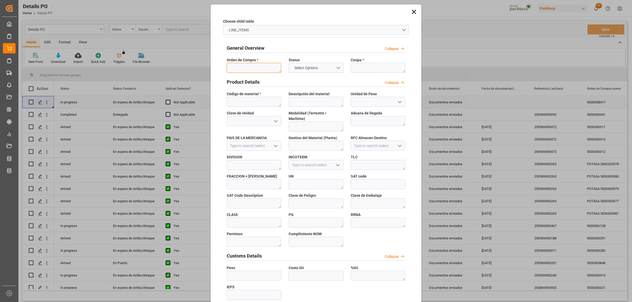
click at [234, 68] on textarea at bounding box center [254, 68] width 55 height 10
paste textarea "5000308417"
type textarea "5000308417"
click at [357, 63] on textarea at bounding box center [378, 68] width 55 height 10
paste textarea "198929"
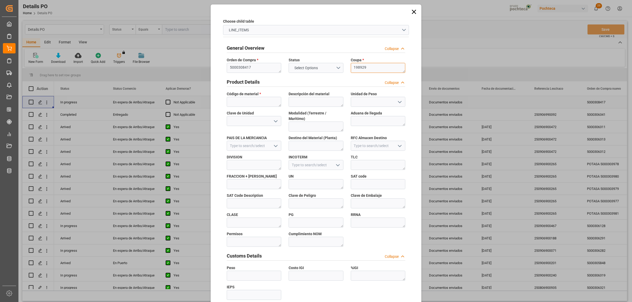
type textarea "198929"
click at [237, 104] on textarea at bounding box center [254, 102] width 55 height 10
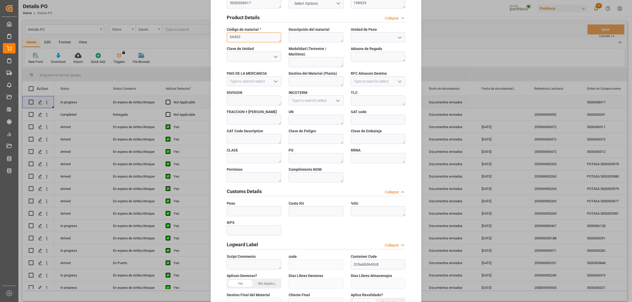
scroll to position [155, 0]
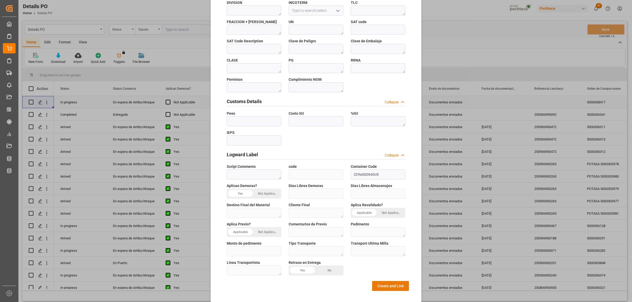
type textarea "66403"
click at [379, 282] on button "Create and Link" at bounding box center [390, 286] width 37 height 10
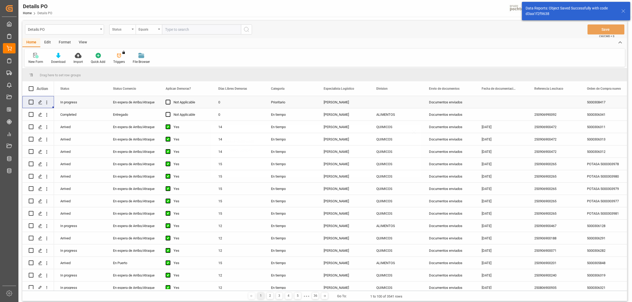
scroll to position [0, 0]
click at [39, 101] on icon "Press SPACE to select this row." at bounding box center [40, 102] width 4 height 4
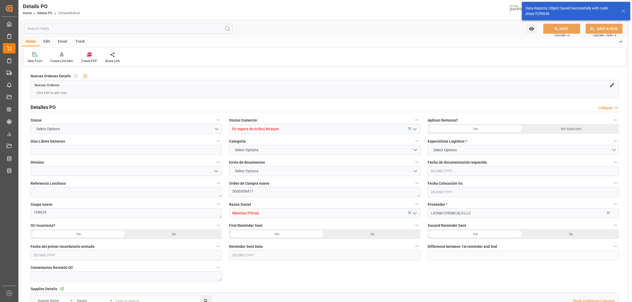
type input "0"
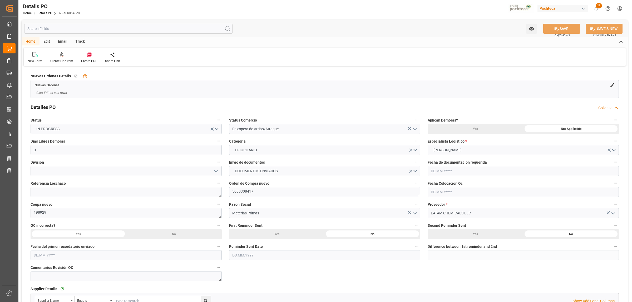
type input "[DATE]"
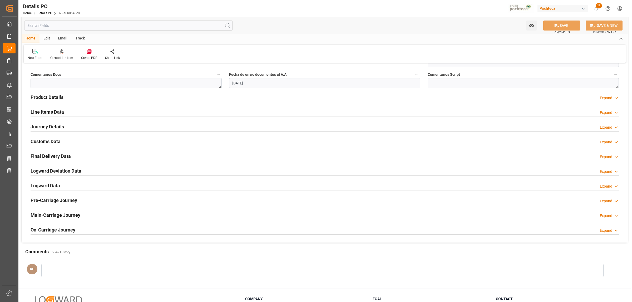
scroll to position [329, 0]
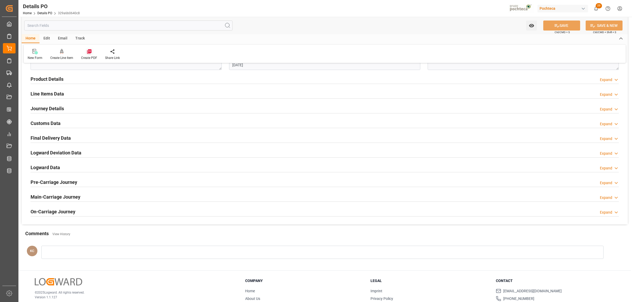
click at [88, 53] on icon at bounding box center [89, 51] width 5 height 5
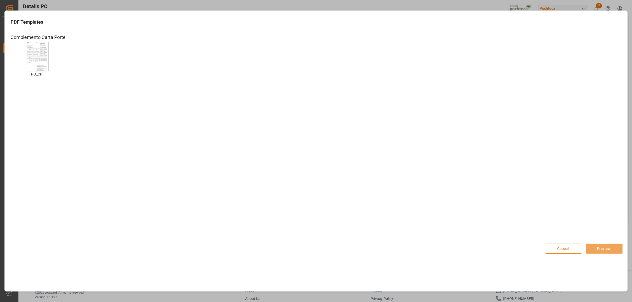
click at [45, 63] on img at bounding box center [36, 57] width 21 height 30
click at [600, 248] on button "Preview" at bounding box center [604, 249] width 37 height 10
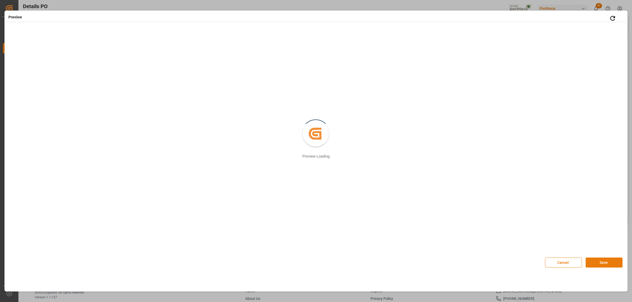
click at [603, 261] on button "Save" at bounding box center [604, 263] width 37 height 10
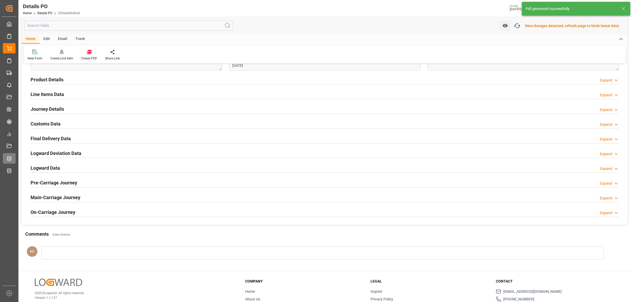
scroll to position [330, 0]
click at [50, 124] on h2 "Customs Data" at bounding box center [46, 123] width 30 height 7
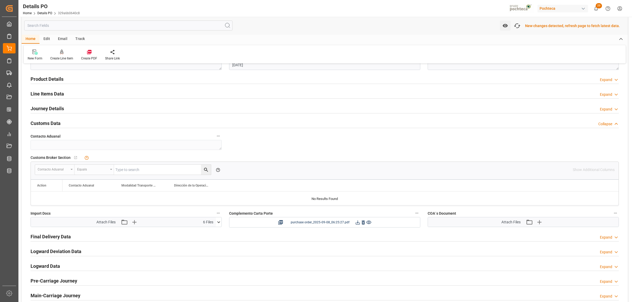
click at [356, 223] on icon at bounding box center [358, 223] width 6 height 6
